Goal: Task Accomplishment & Management: Manage account settings

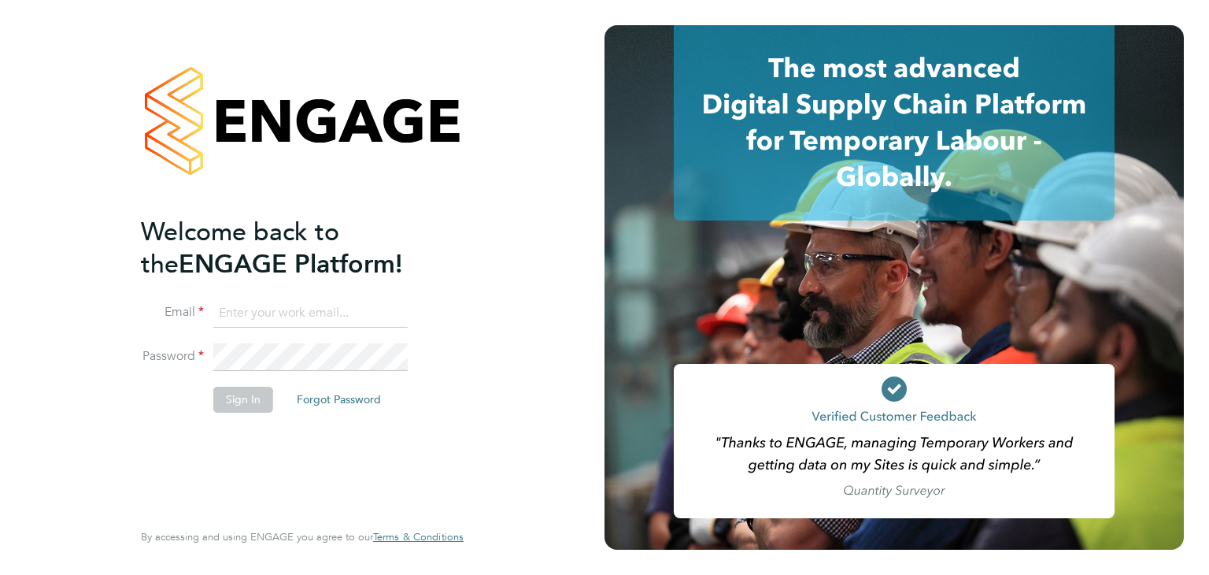
type input "[EMAIL_ADDRESS][DOMAIN_NAME]"
click at [252, 398] on button "Sign In" at bounding box center [243, 399] width 60 height 25
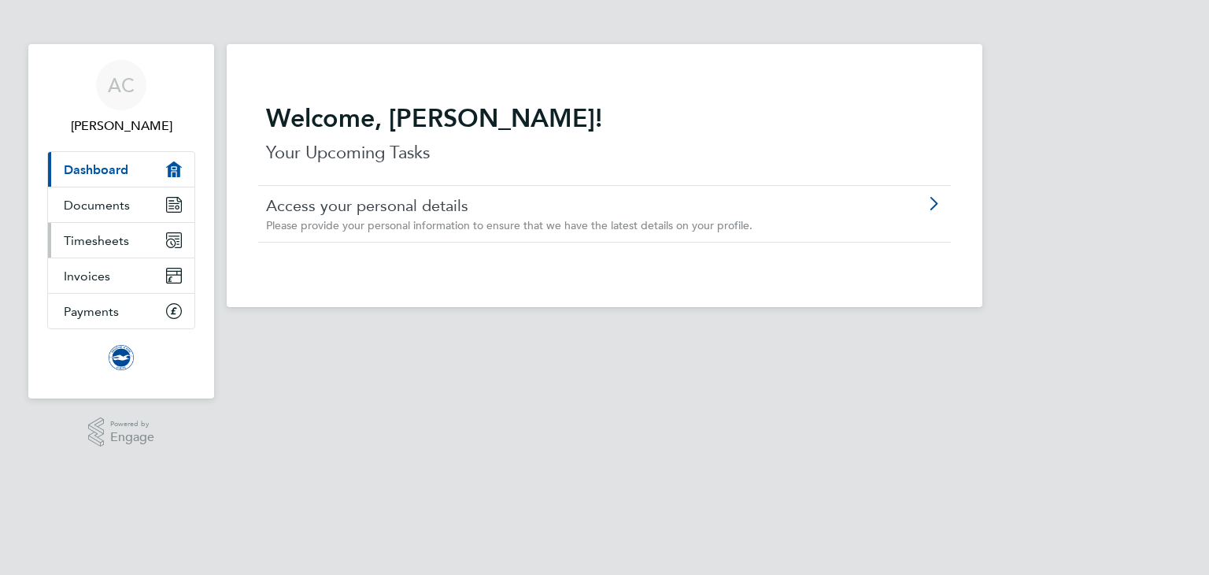
click at [94, 242] on span "Timesheets" at bounding box center [96, 240] width 65 height 15
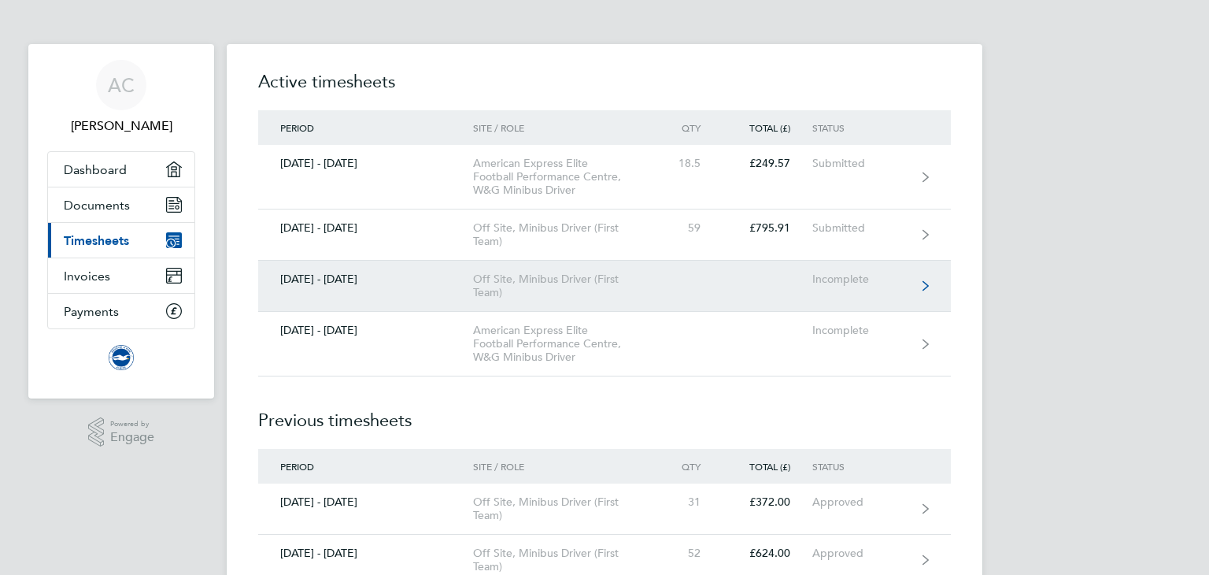
click at [501, 274] on div "Off Site, Minibus Driver (First Team)" at bounding box center [563, 285] width 180 height 27
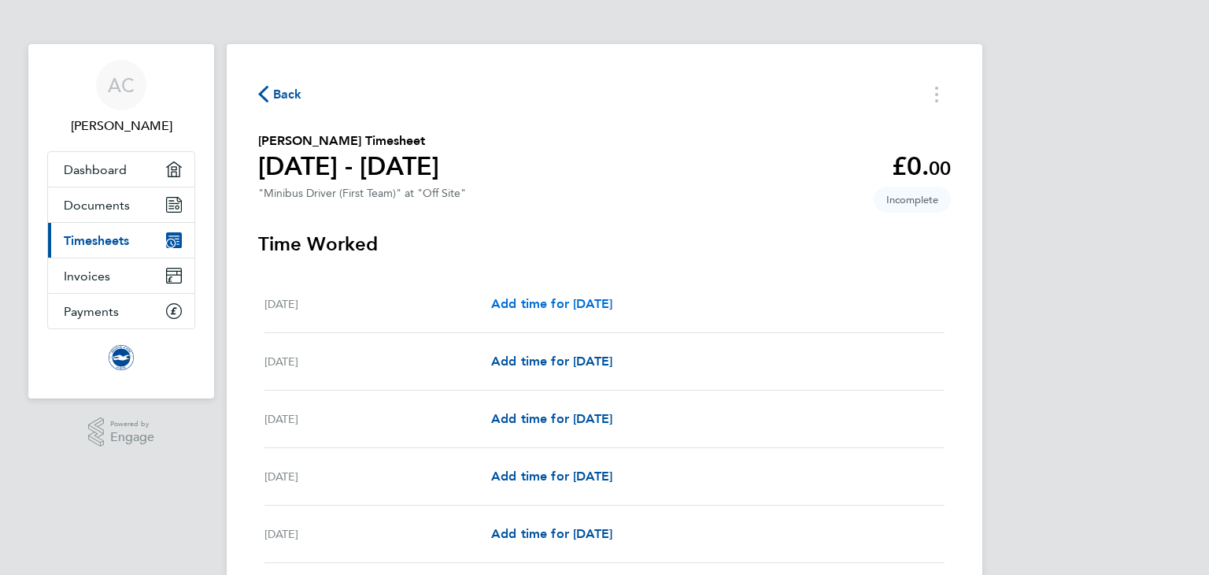
click at [532, 306] on span "Add time for Wed 01 Oct" at bounding box center [551, 303] width 121 height 15
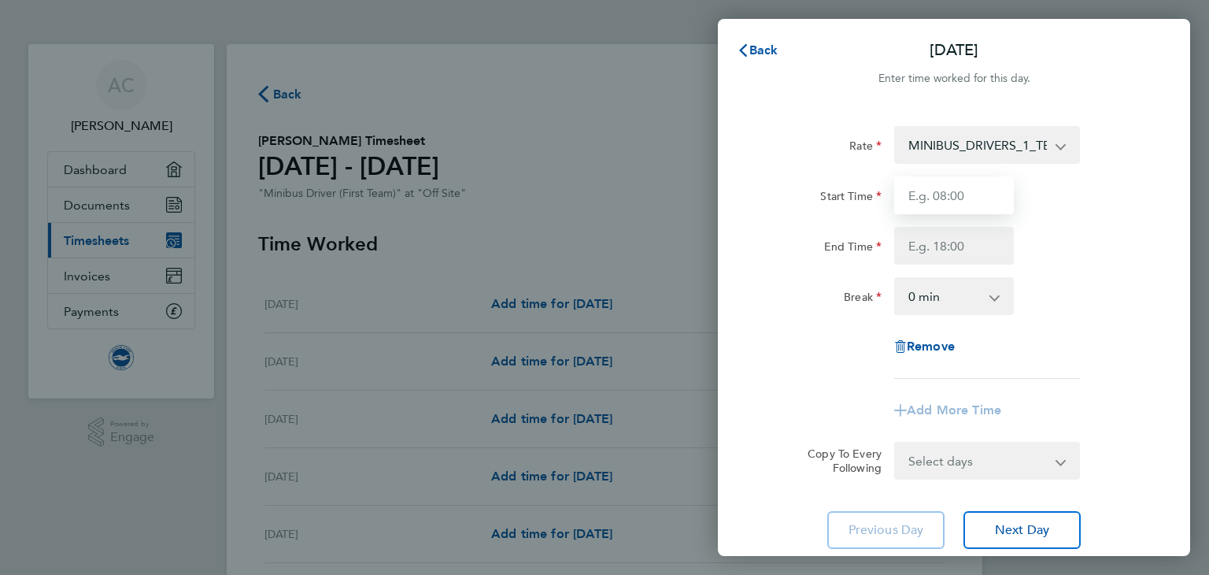
click at [960, 197] on input "Start Time" at bounding box center [954, 195] width 120 height 38
type input "08:15"
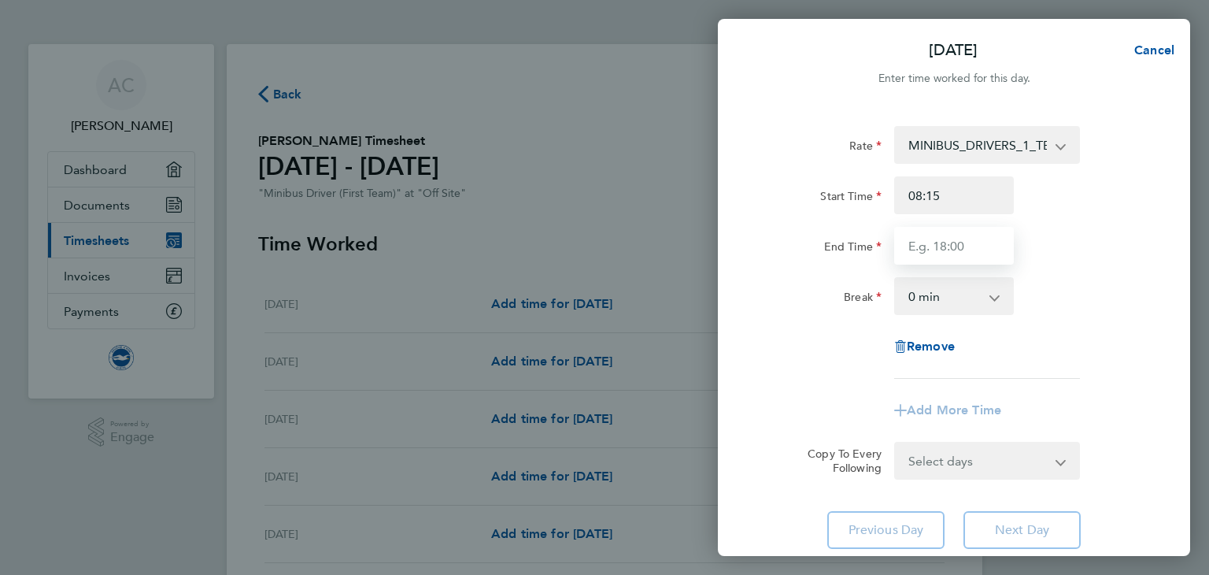
click at [926, 248] on input "End Time" at bounding box center [954, 246] width 120 height 38
type input "10:15"
click at [743, 350] on div "Rate MINIBUS_DRIVERS_1_TEAM - 13.49 Start Time 08:15 End Time 10:15 Break 0 min…" at bounding box center [954, 337] width 472 height 461
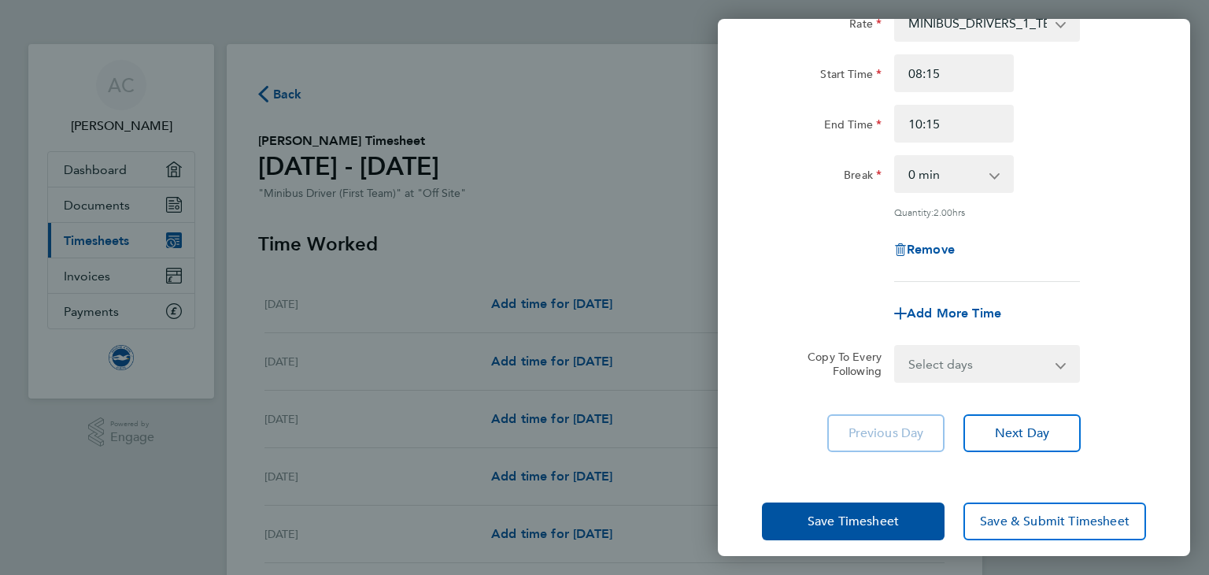
scroll to position [126, 0]
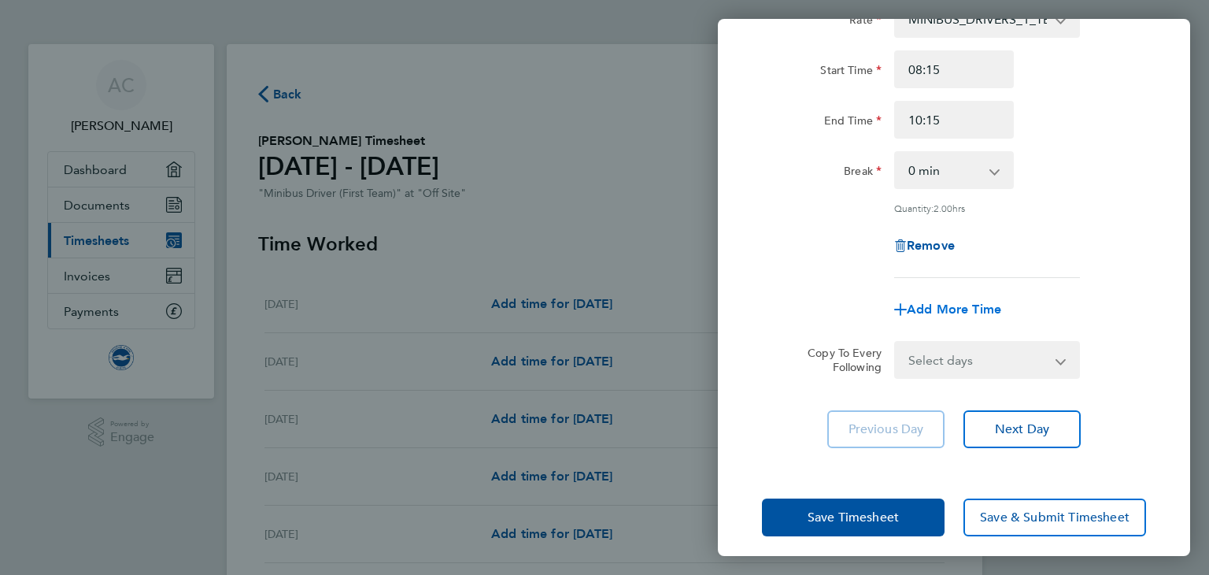
click at [938, 305] on span "Add More Time" at bounding box center [954, 309] width 94 height 15
select select "null"
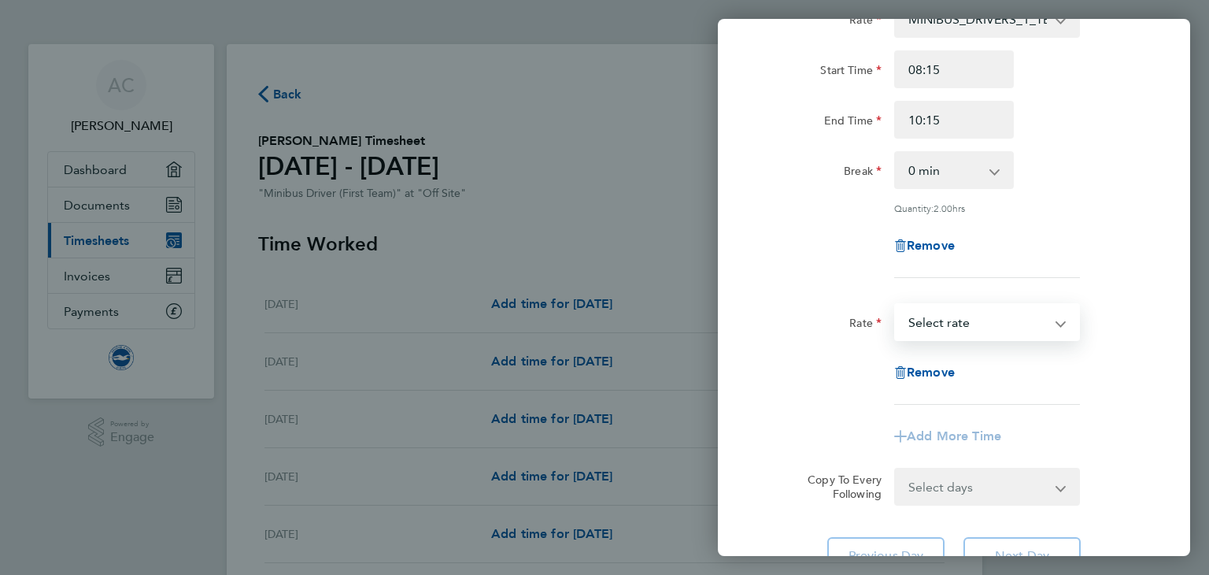
click at [951, 316] on select "MINIBUS_DRIVERS_1_TEAM - 13.49 Select rate" at bounding box center [978, 322] width 164 height 35
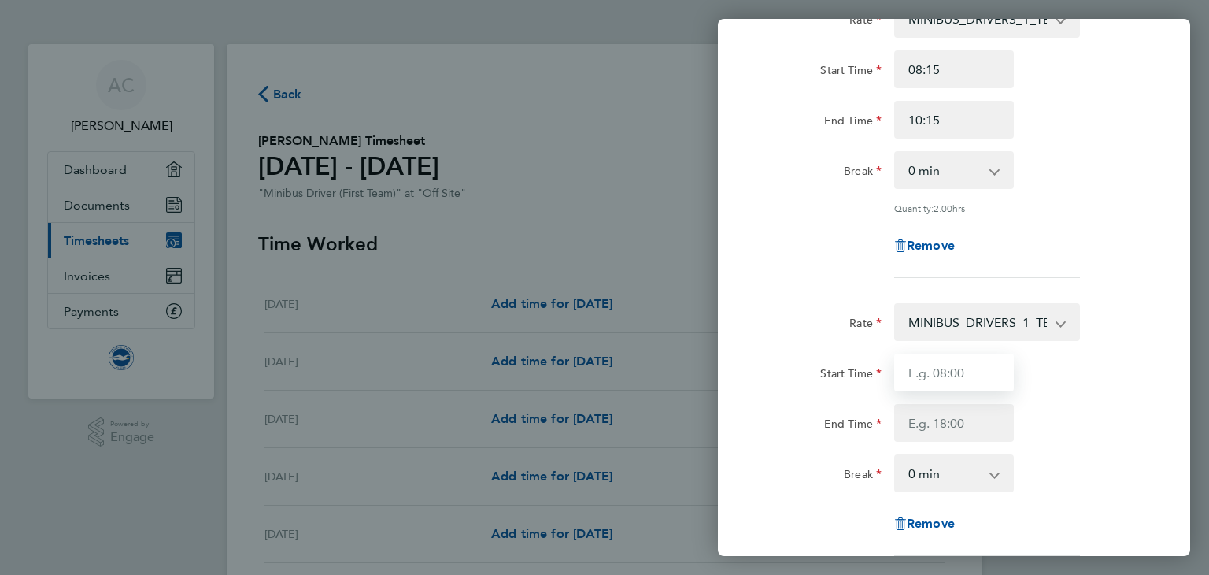
click at [947, 373] on input "Start Time" at bounding box center [954, 372] width 120 height 38
type input "13:30"
click at [923, 424] on input "End Time" at bounding box center [954, 423] width 120 height 38
type input "15:30"
click at [798, 227] on div "Remove" at bounding box center [954, 246] width 397 height 38
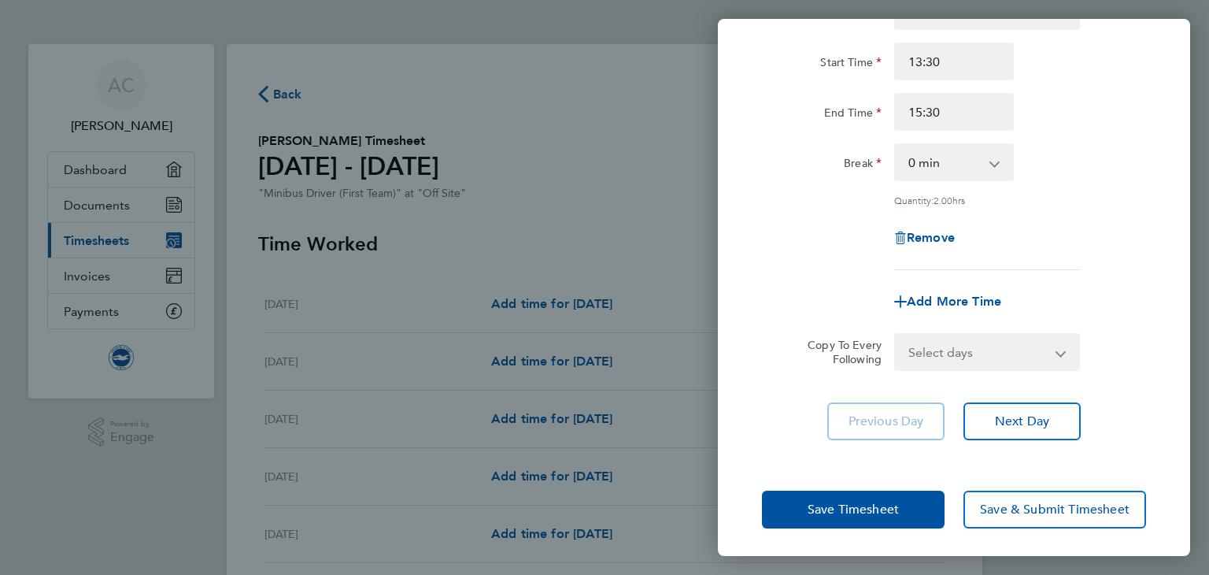
scroll to position [438, 0]
click at [842, 506] on span "Save Timesheet" at bounding box center [853, 509] width 91 height 16
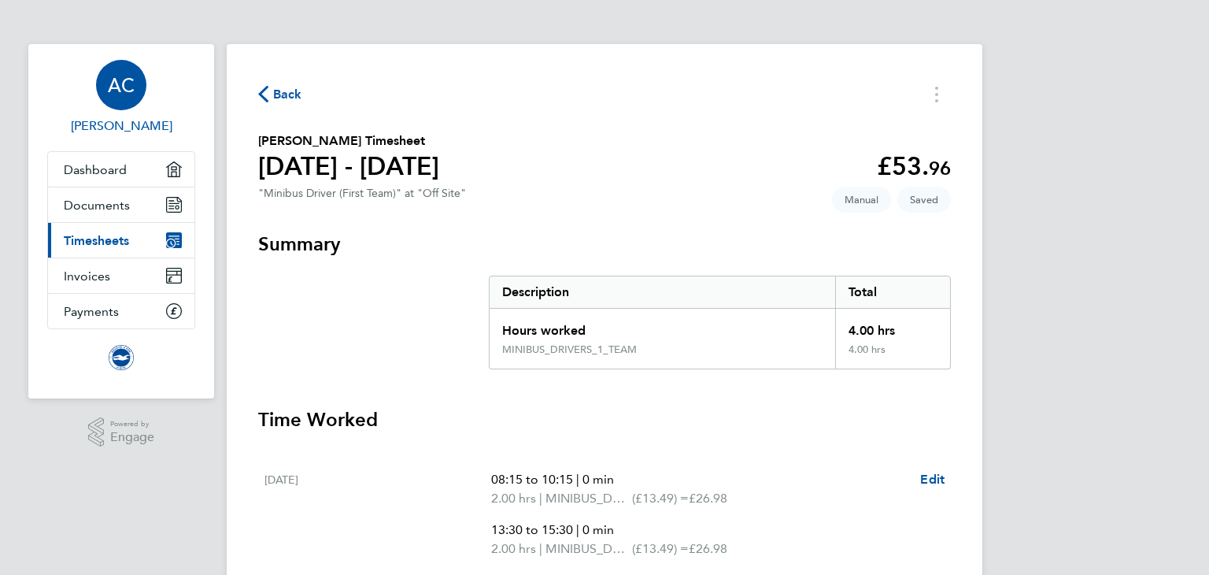
click at [99, 71] on div "AC" at bounding box center [121, 85] width 50 height 50
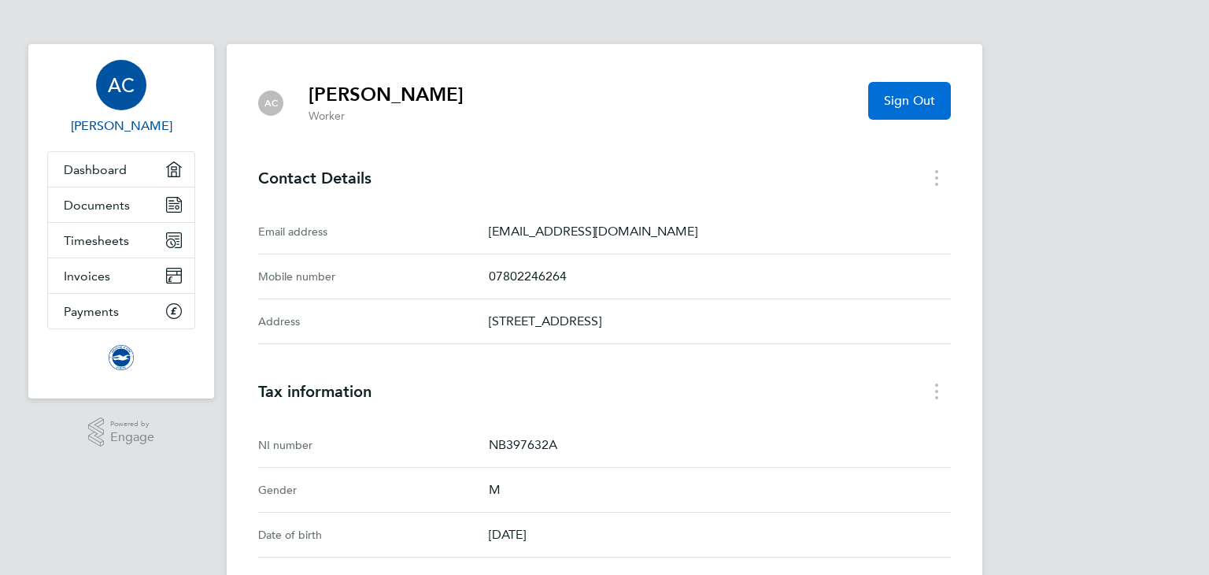
click at [923, 99] on span "Sign Out" at bounding box center [909, 101] width 51 height 16
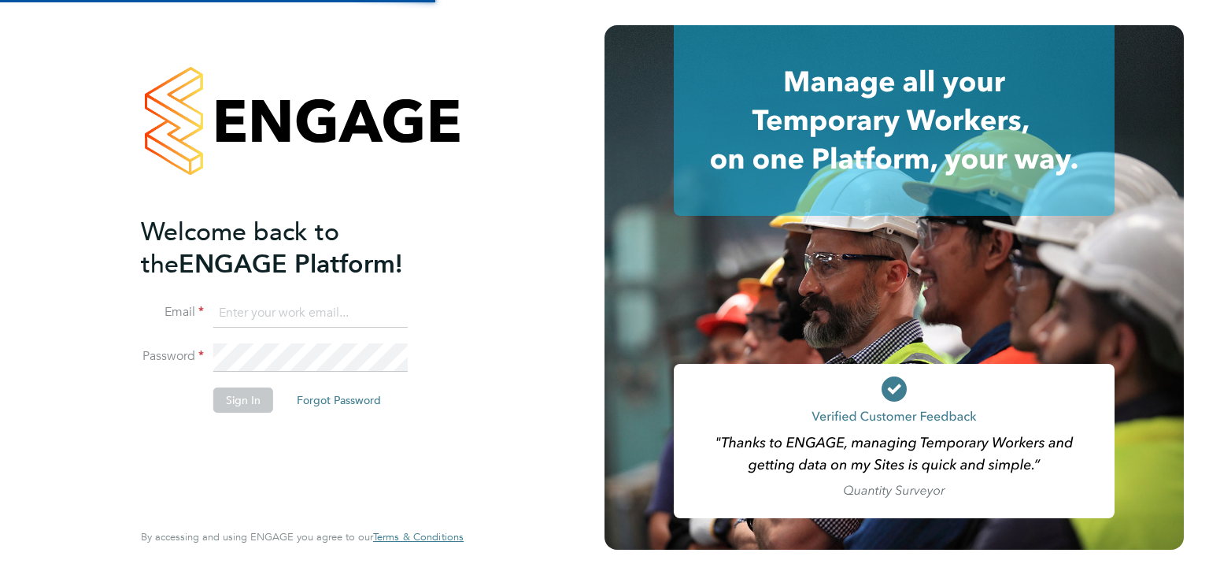
type input "[EMAIL_ADDRESS][DOMAIN_NAME]"
